Goal: Task Accomplishment & Management: Use online tool/utility

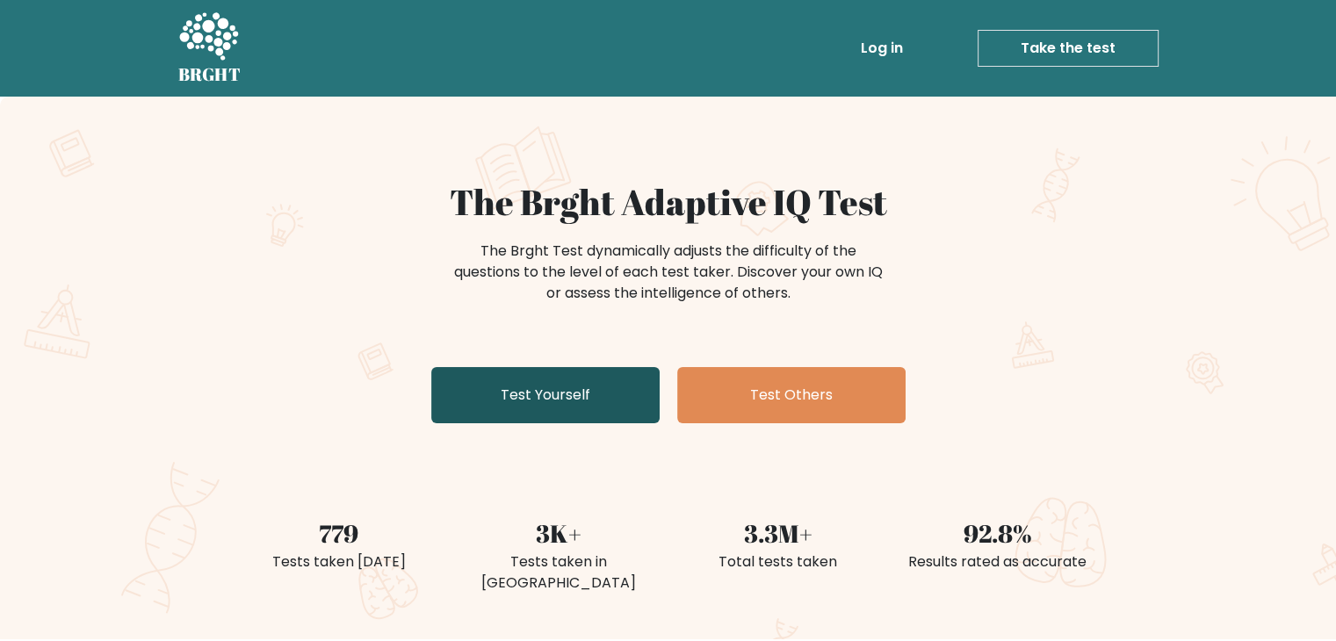
click at [538, 408] on link "Test Yourself" at bounding box center [545, 395] width 228 height 56
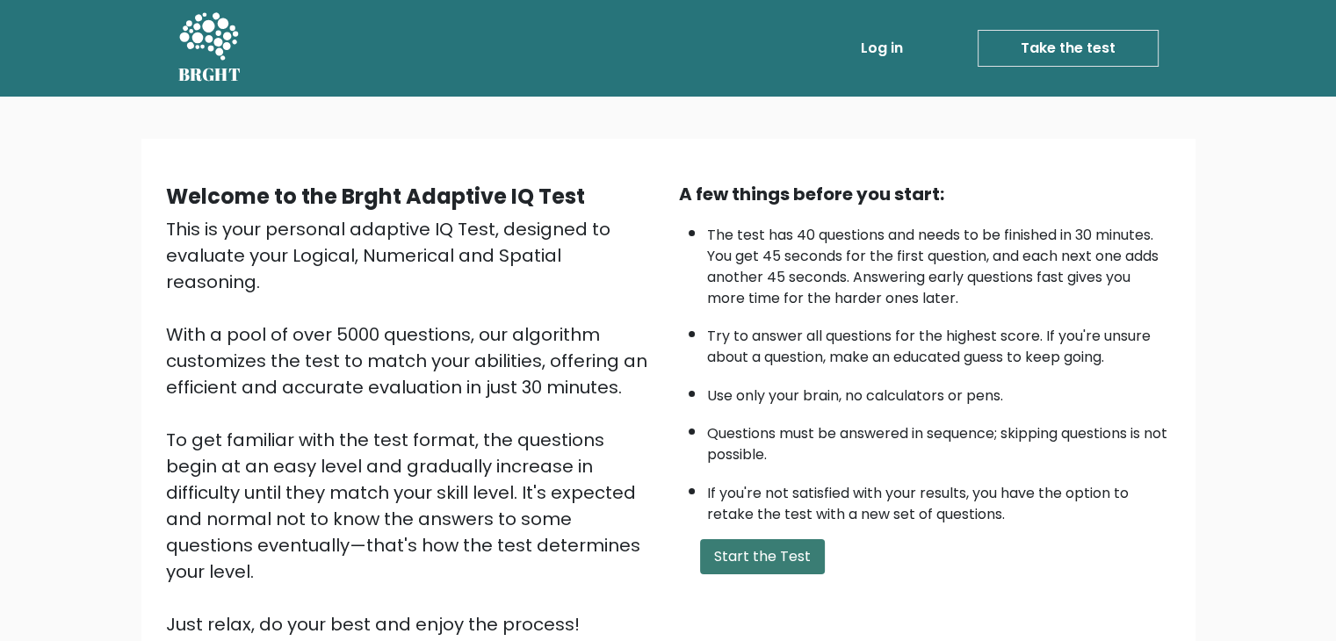
click at [738, 539] on button "Start the Test" at bounding box center [762, 556] width 125 height 35
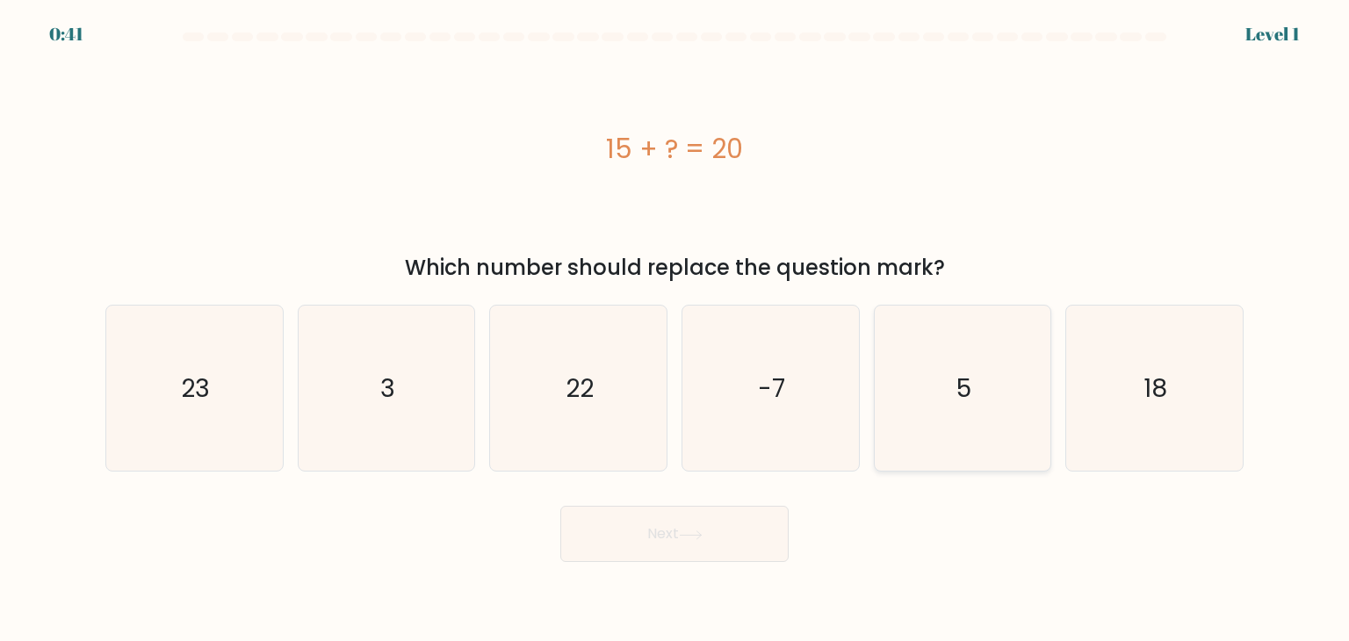
click at [935, 401] on icon "5" at bounding box center [962, 388] width 165 height 165
click at [675, 329] on input "e. 5" at bounding box center [675, 325] width 1 height 9
radio input "true"
click at [727, 524] on button "Next" at bounding box center [674, 534] width 228 height 56
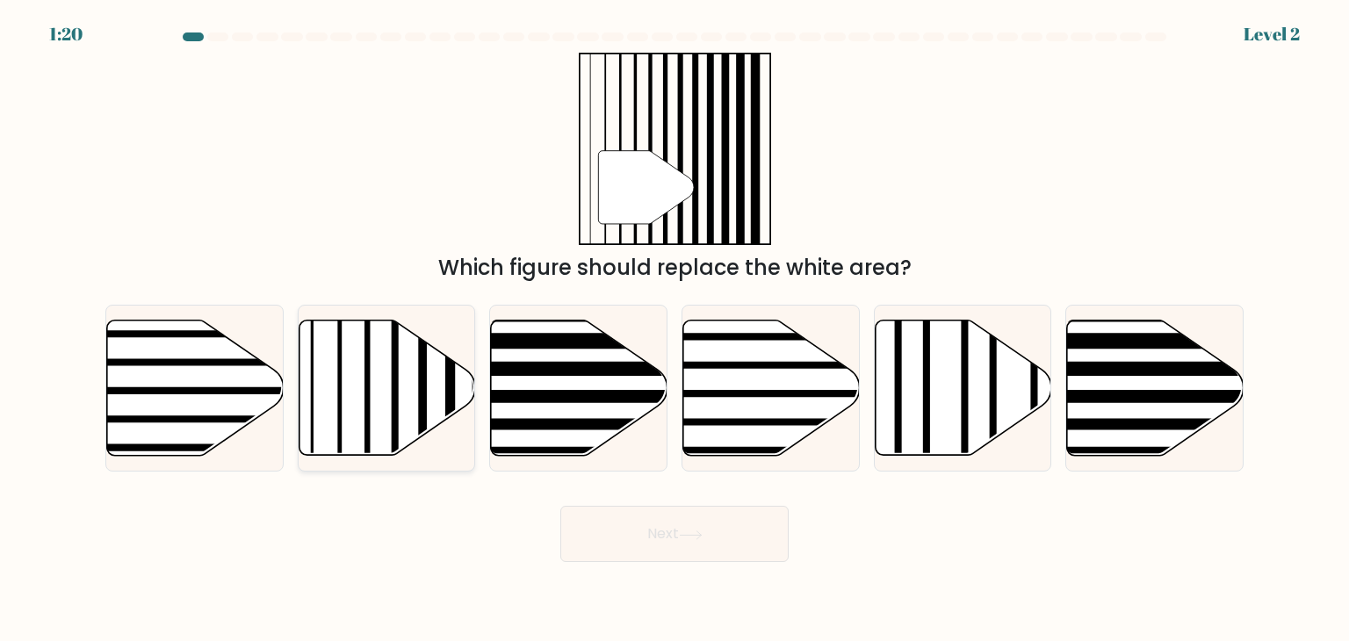
click at [367, 411] on line at bounding box center [367, 317] width 0 height 356
click at [675, 329] on input "b." at bounding box center [675, 325] width 1 height 9
radio input "true"
click at [660, 542] on button "Next" at bounding box center [674, 534] width 228 height 56
